Goal: Information Seeking & Learning: Learn about a topic

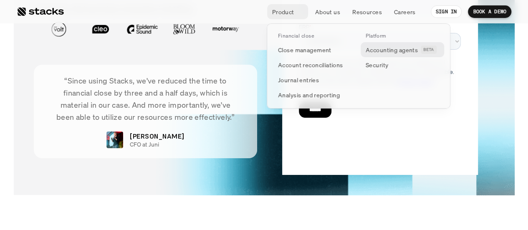
click at [381, 50] on p "Accounting agents" at bounding box center [392, 49] width 52 height 9
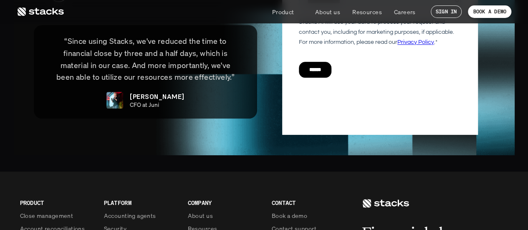
scroll to position [2087, 0]
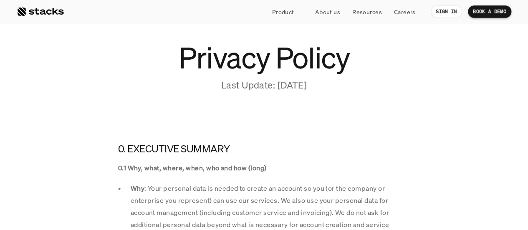
scroll to position [125, 0]
